Goal: Navigation & Orientation: Find specific page/section

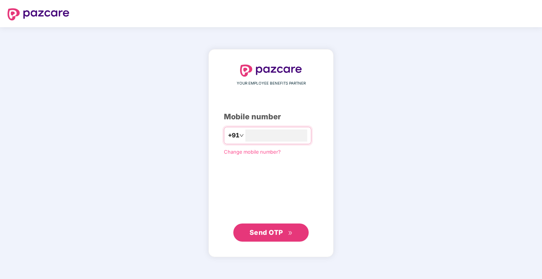
type input "**********"
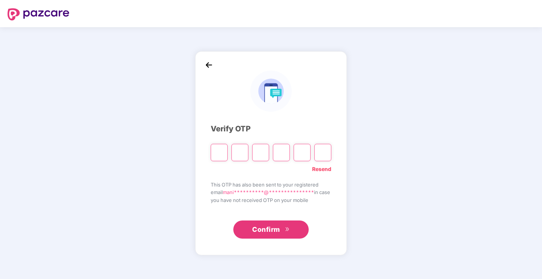
type input "*"
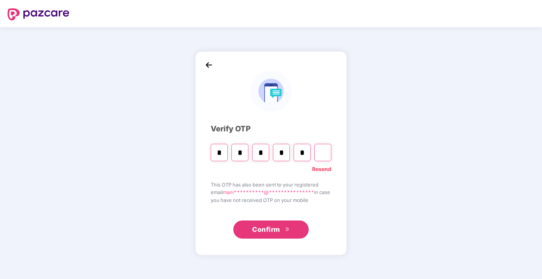
type input "*"
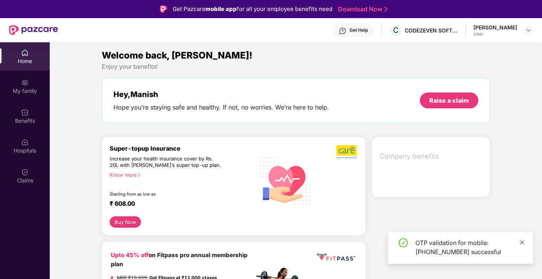
click at [524, 243] on icon "close" at bounding box center [522, 241] width 5 height 5
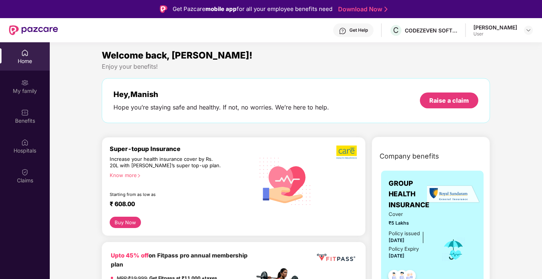
click at [242, 123] on div "Welcome back, [PERSON_NAME]! Enjoy your benefits! Hey, Manish Hope you’re stayi…" at bounding box center [296, 89] width 395 height 82
click at [247, 103] on div "Hope you’re staying safe and healthy. If not, no worries. We’re here to help." at bounding box center [221, 107] width 216 height 8
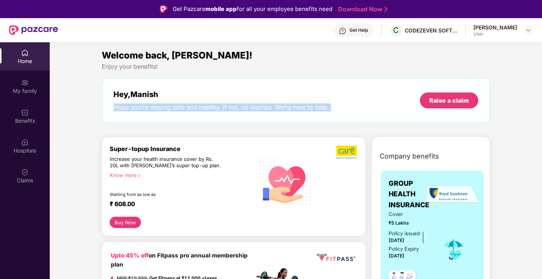
click at [247, 103] on div "Hope you’re staying safe and healthy. If not, no worries. We’re here to help." at bounding box center [221, 107] width 216 height 8
click at [182, 56] on span "Welcome back, [PERSON_NAME]!" at bounding box center [177, 55] width 151 height 11
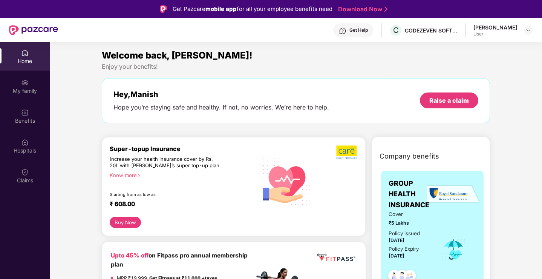
click at [182, 56] on span "Welcome back, [PERSON_NAME]!" at bounding box center [177, 55] width 151 height 11
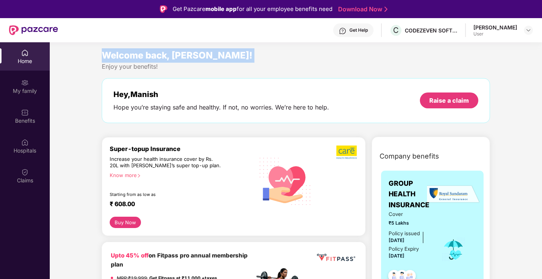
click at [324, 72] on div "Welcome back, [PERSON_NAME]! Enjoy your benefits! Hey, Manish Hope you’re stayi…" at bounding box center [296, 89] width 395 height 82
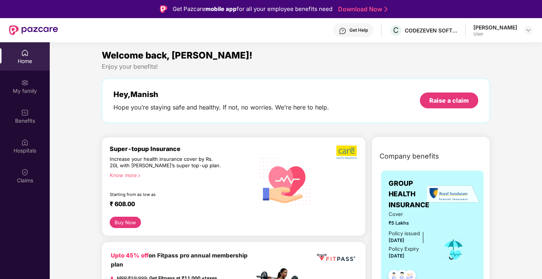
click at [324, 72] on div "Welcome back, [PERSON_NAME]! Enjoy your benefits! Hey, Manish Hope you’re stayi…" at bounding box center [296, 89] width 395 height 82
click at [322, 92] on div "Hey, Manish" at bounding box center [221, 94] width 216 height 9
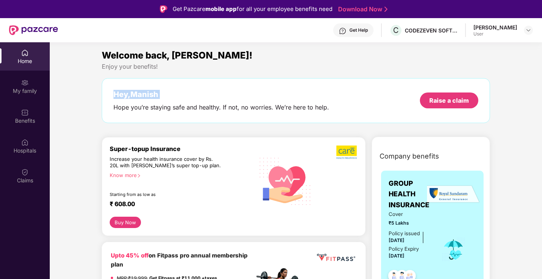
click at [521, 28] on div "[PERSON_NAME] User" at bounding box center [504, 30] width 60 height 13
click at [529, 31] on img at bounding box center [529, 30] width 6 height 6
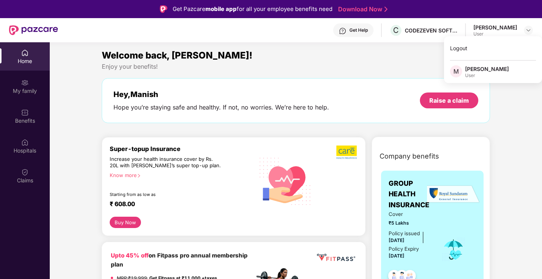
click at [426, 41] on div "Get Help C CODEZEVEN SOFTWARE PRIVATE LIMITED [PERSON_NAME] User" at bounding box center [295, 30] width 475 height 24
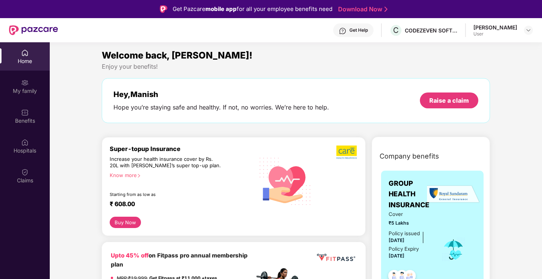
click at [387, 24] on div "Get Help C CODEZEVEN SOFTWARE PRIVATE LIMITED [PERSON_NAME] User" at bounding box center [295, 30] width 475 height 24
click at [357, 29] on div "Get Help" at bounding box center [359, 30] width 18 height 6
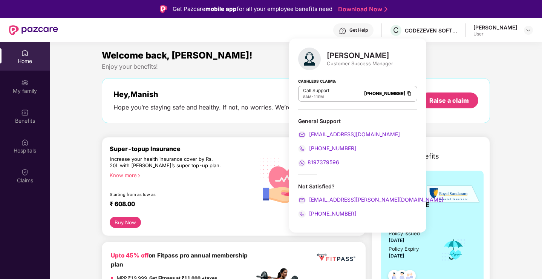
click at [371, 55] on div "[PERSON_NAME]" at bounding box center [360, 55] width 66 height 9
click at [333, 180] on div "[PERSON_NAME] Customer Success Manager Cashless Claims: Call Support 8AM - 11PM…" at bounding box center [357, 135] width 137 height 194
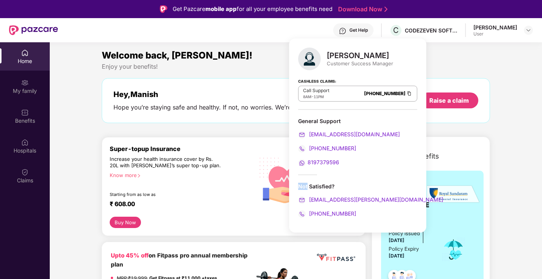
click at [333, 180] on div "[PERSON_NAME] Customer Success Manager Cashless Claims: Call Support 8AM - 11PM…" at bounding box center [357, 135] width 137 height 194
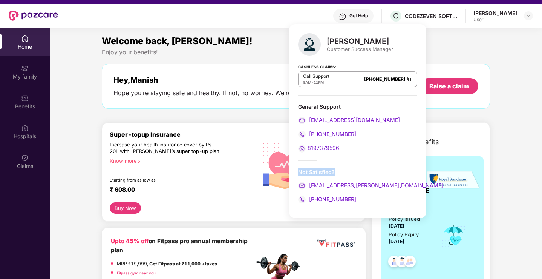
scroll to position [15, 0]
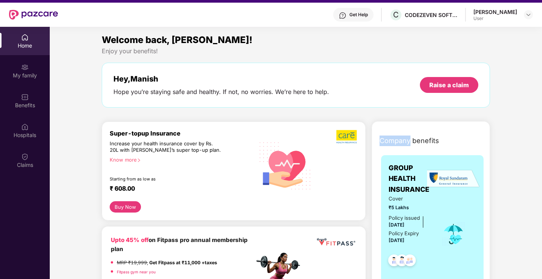
click at [25, 51] on div "Home" at bounding box center [25, 41] width 50 height 28
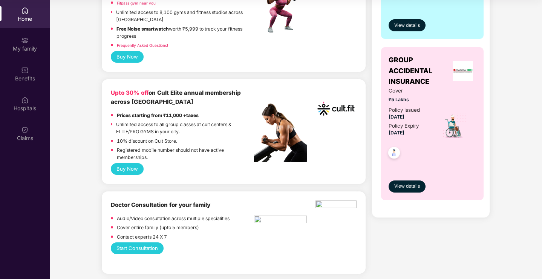
scroll to position [250, 0]
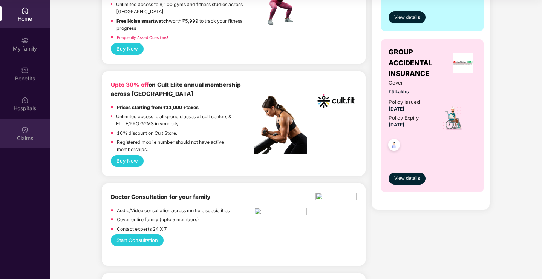
click at [26, 129] on img at bounding box center [25, 130] width 8 height 8
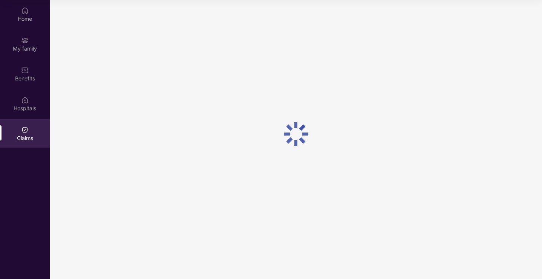
scroll to position [0, 0]
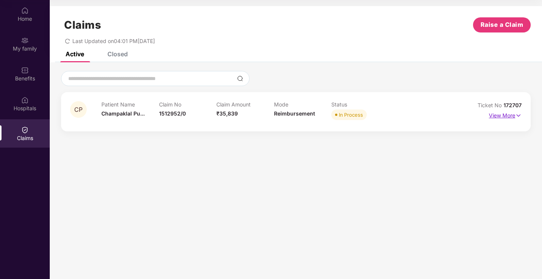
click at [508, 117] on p "View More" at bounding box center [505, 114] width 33 height 10
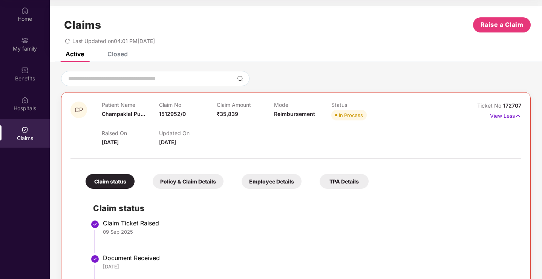
click at [263, 141] on div "Raised On [DATE] Updated On [DATE]" at bounding box center [274, 134] width 345 height 24
